Goal: Information Seeking & Learning: Understand process/instructions

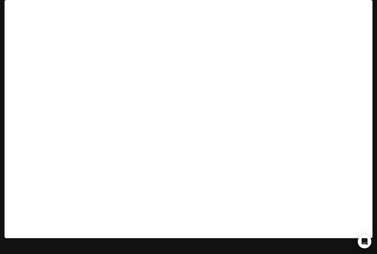
click at [335, 9] on span "Documentation" at bounding box center [339, 8] width 30 height 7
